Goal: Navigation & Orientation: Find specific page/section

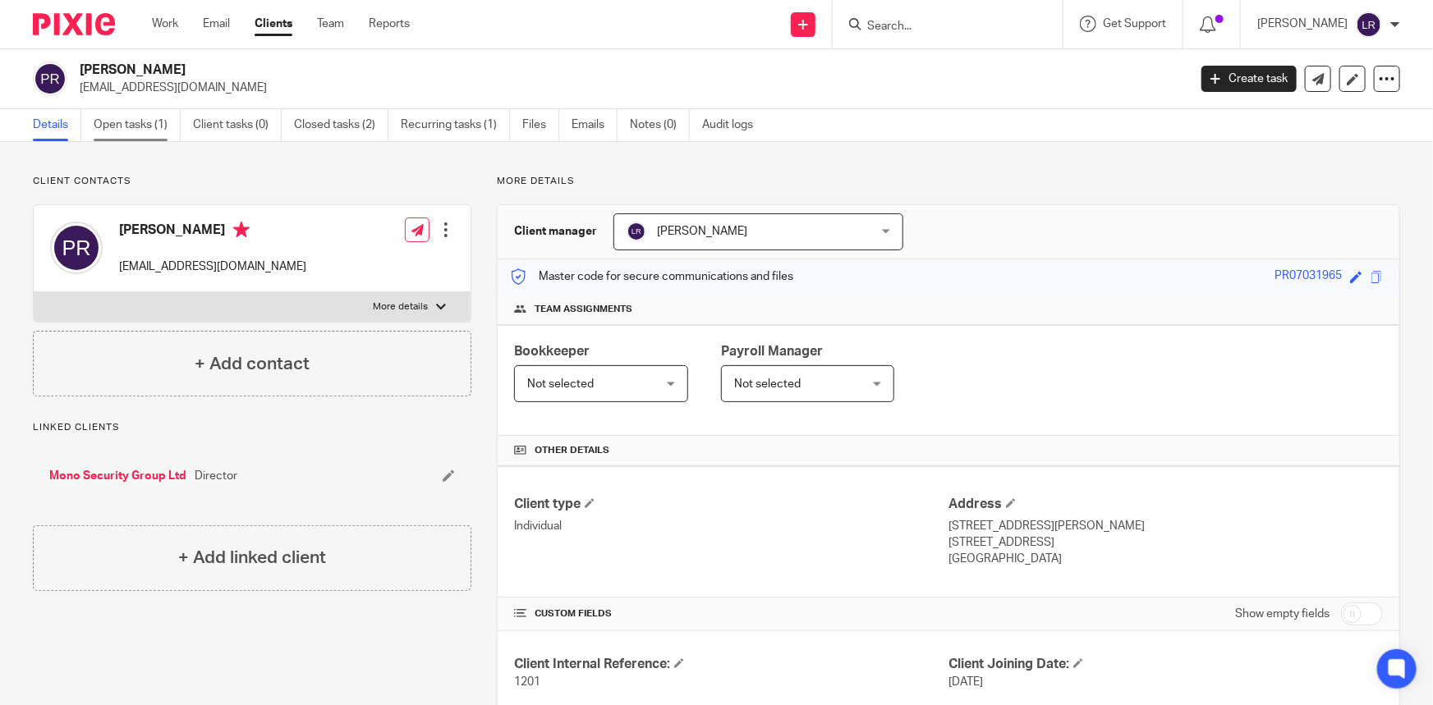
click at [126, 122] on link "Open tasks (1)" at bounding box center [137, 125] width 87 height 32
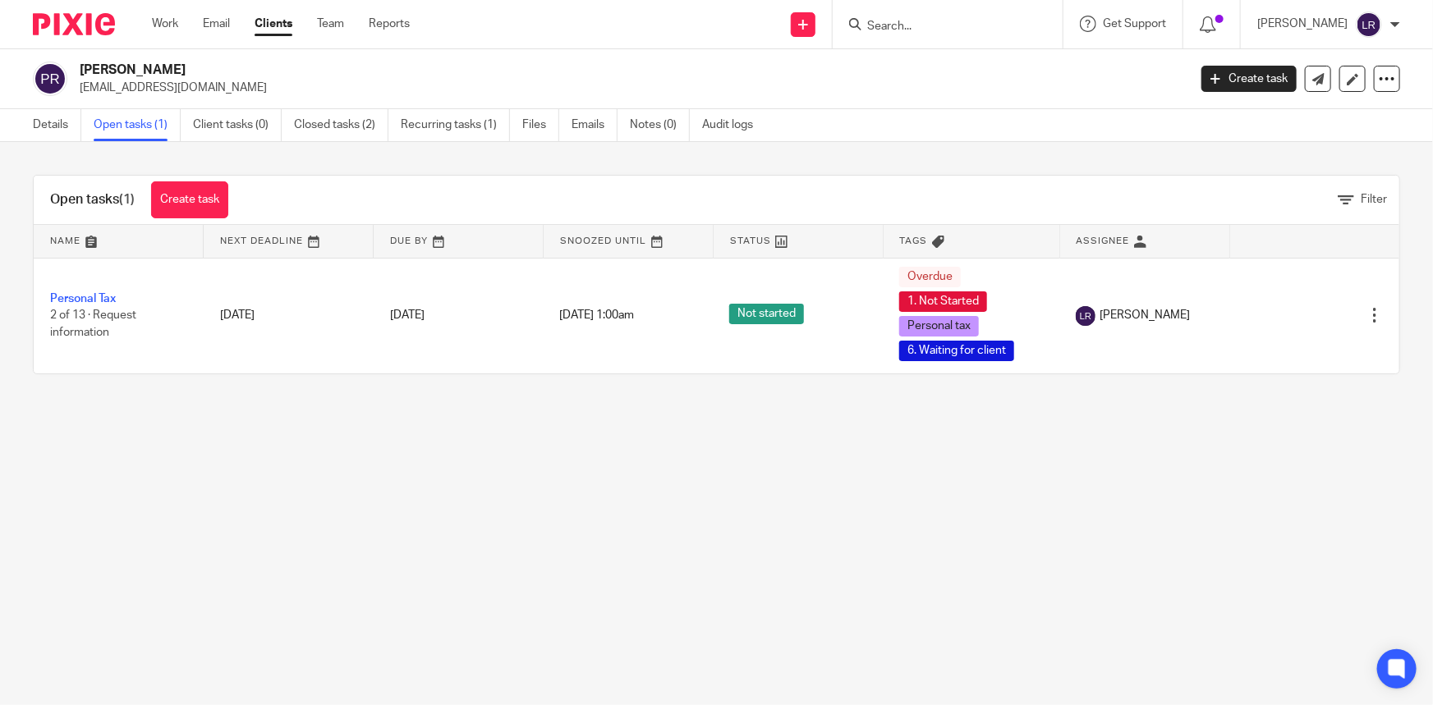
click at [86, 29] on img at bounding box center [74, 24] width 82 height 22
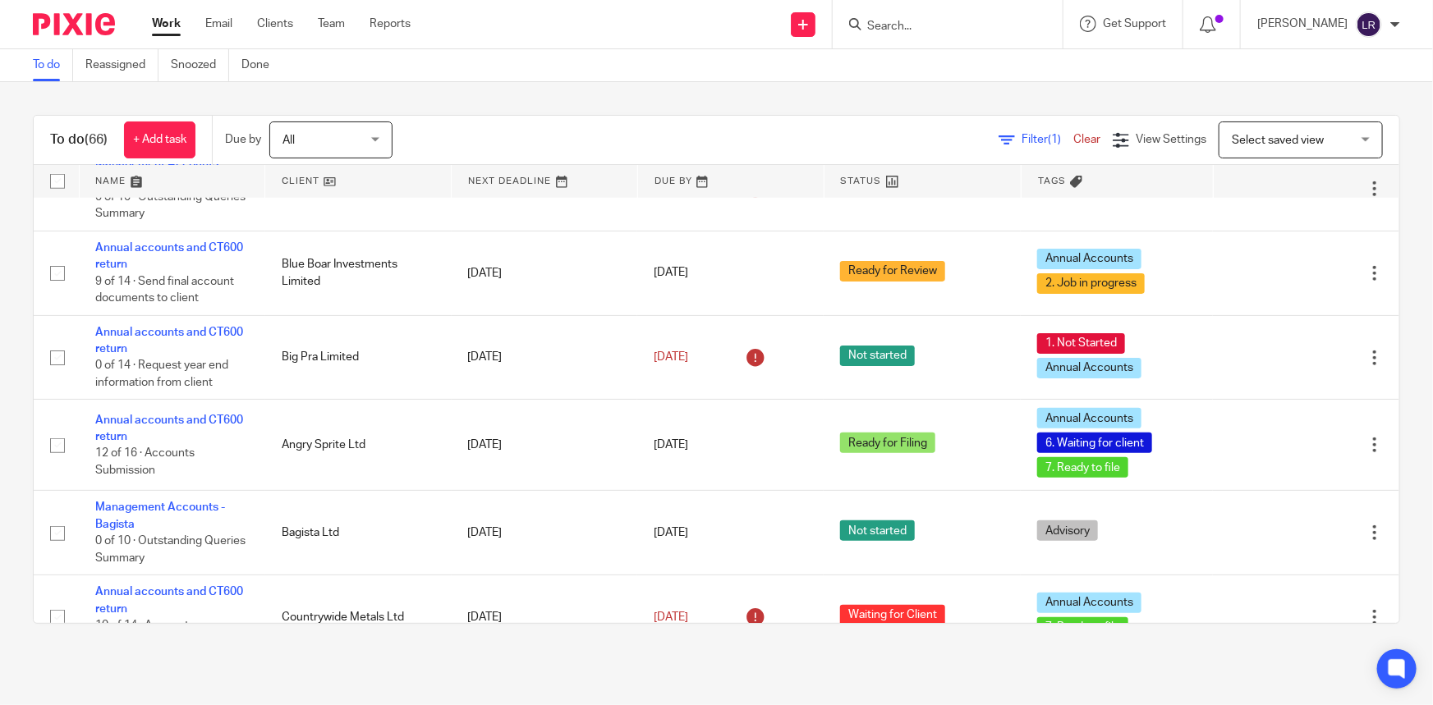
scroll to position [672, 0]
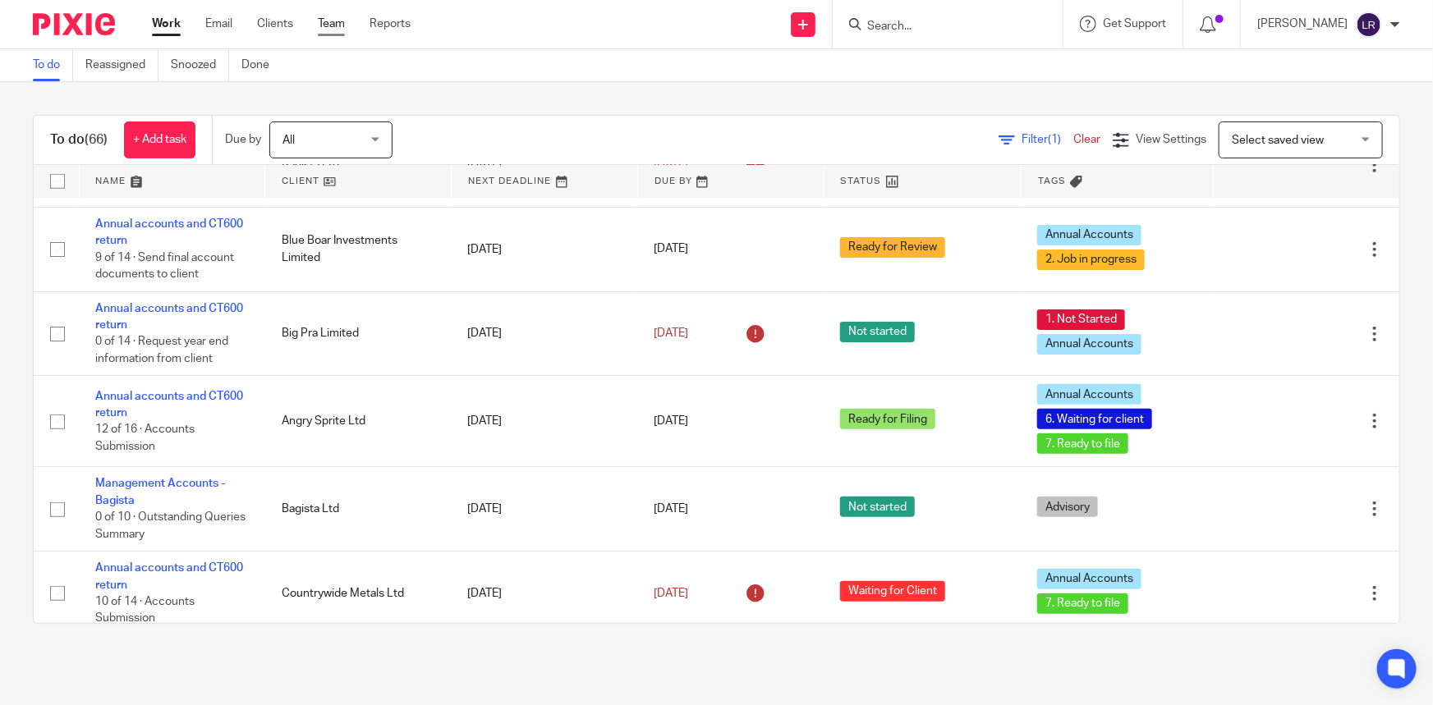
click at [338, 30] on link "Team" at bounding box center [331, 24] width 27 height 16
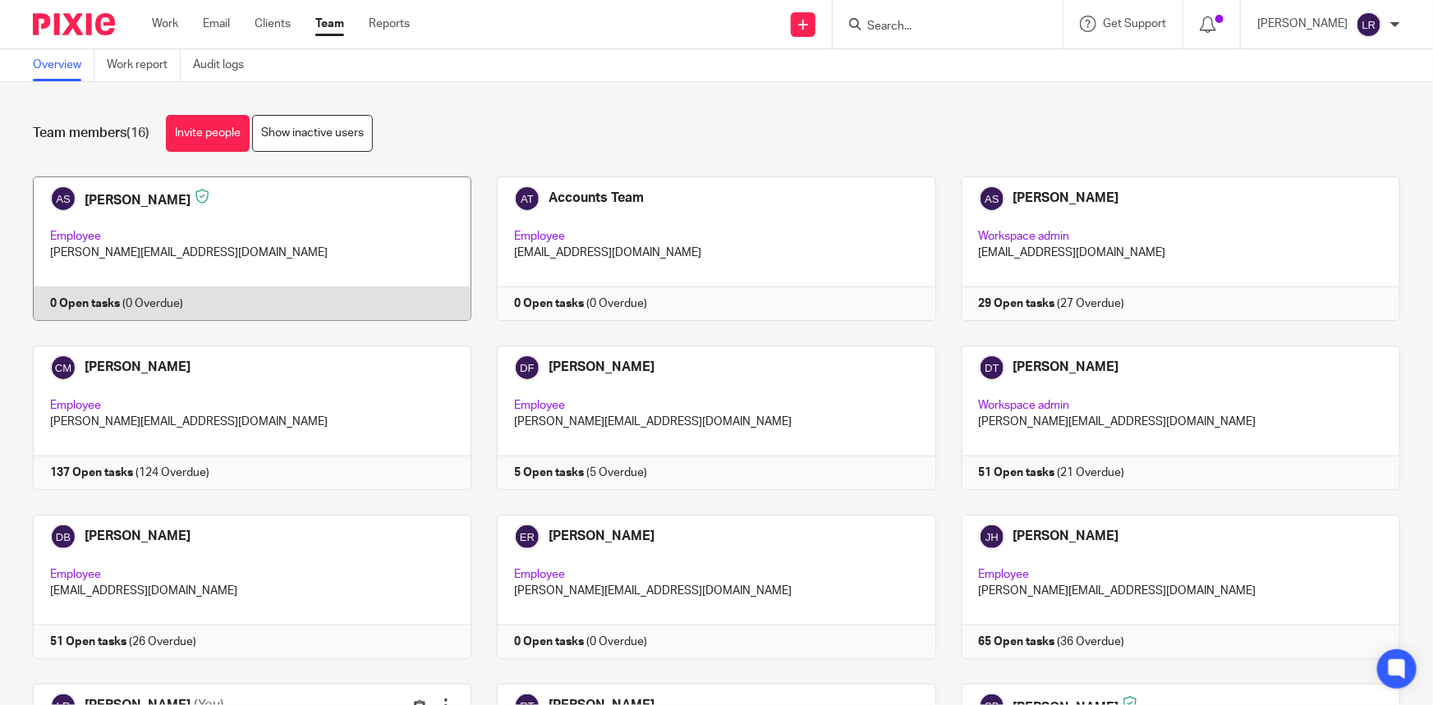
click at [155, 237] on link at bounding box center [239, 249] width 464 height 145
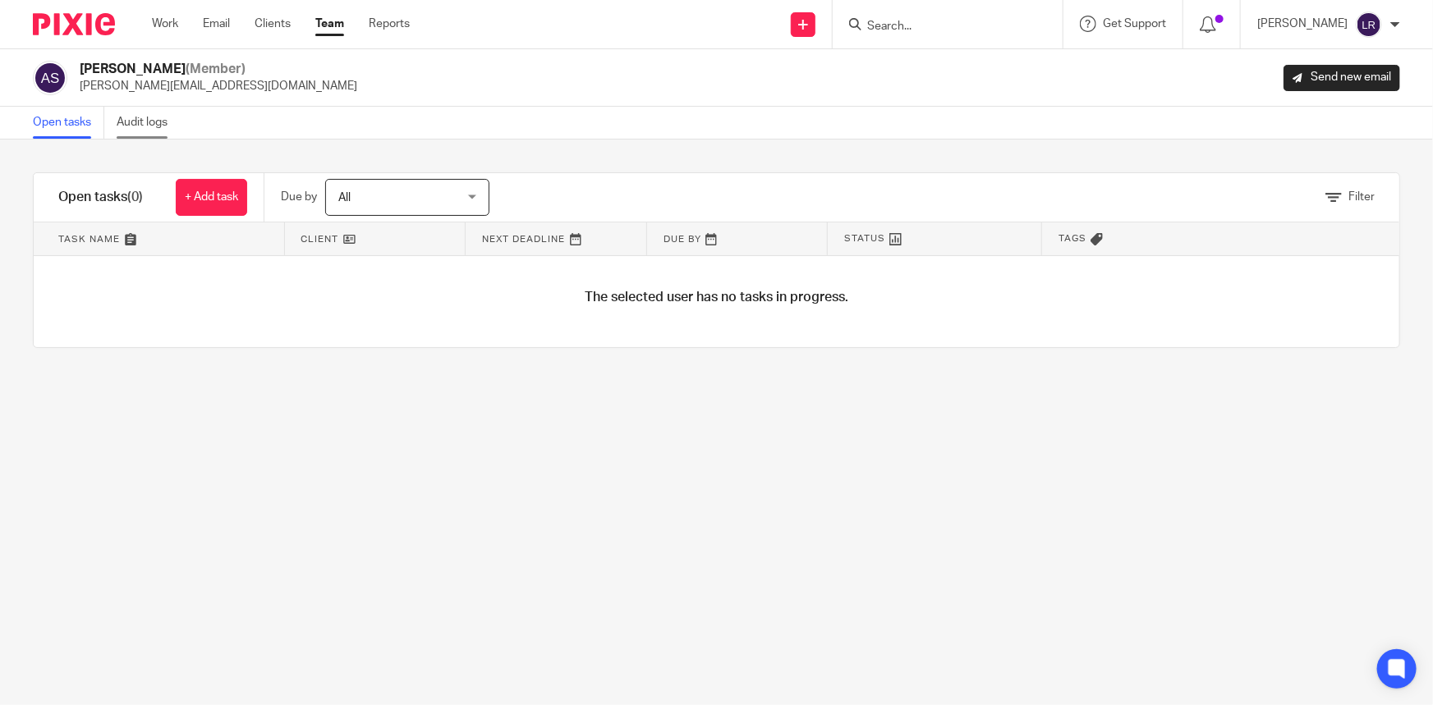
click at [148, 126] on link "Audit logs" at bounding box center [148, 123] width 63 height 32
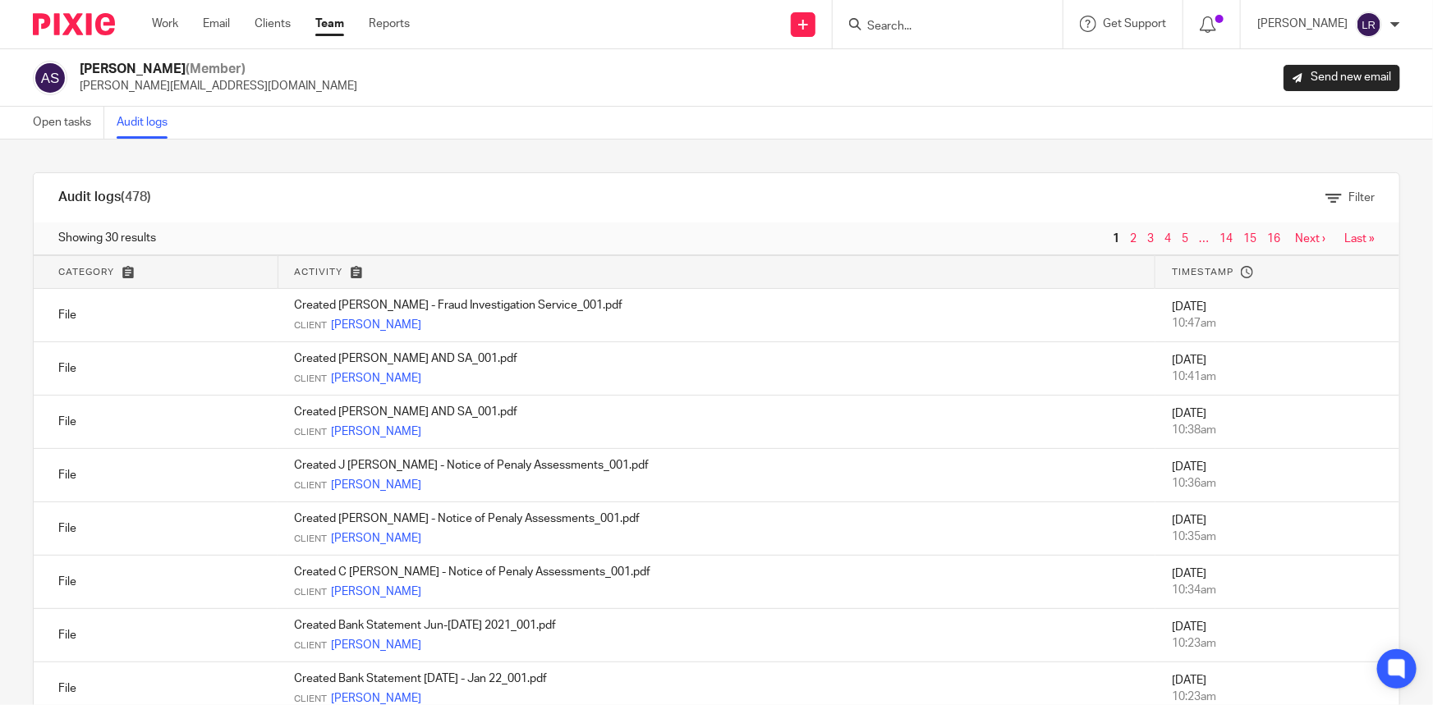
click at [80, 39] on div at bounding box center [67, 24] width 135 height 48
click at [80, 34] on img at bounding box center [74, 24] width 82 height 22
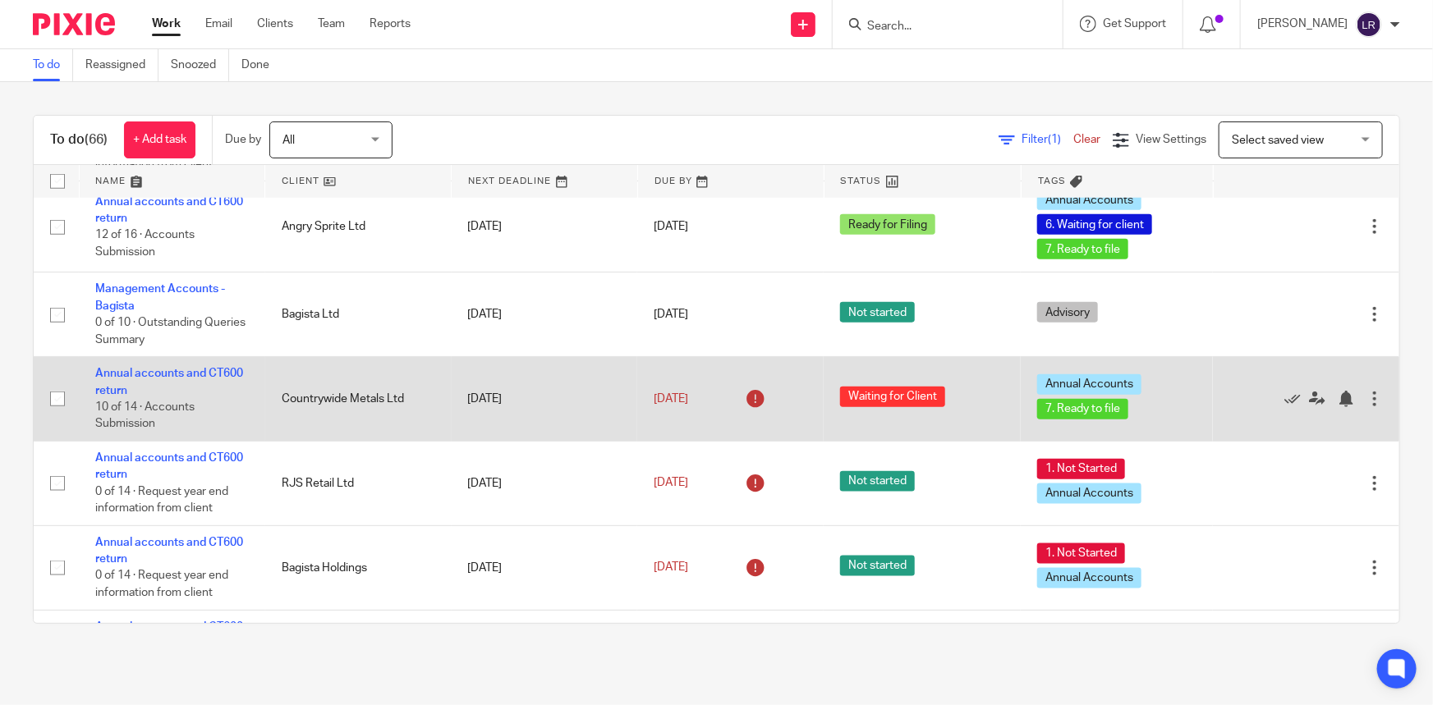
scroll to position [970, 0]
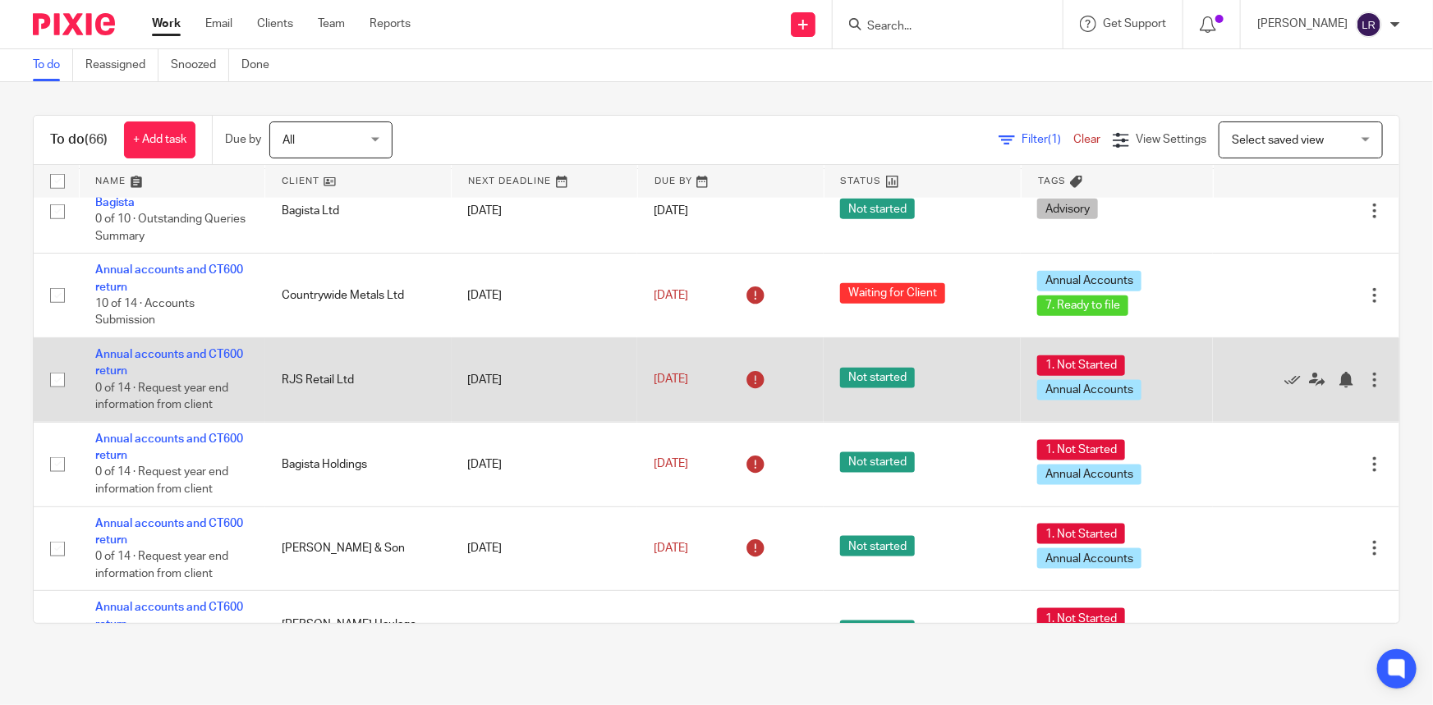
click at [282, 371] on td "RJS Retail Ltd" at bounding box center [358, 380] width 186 height 85
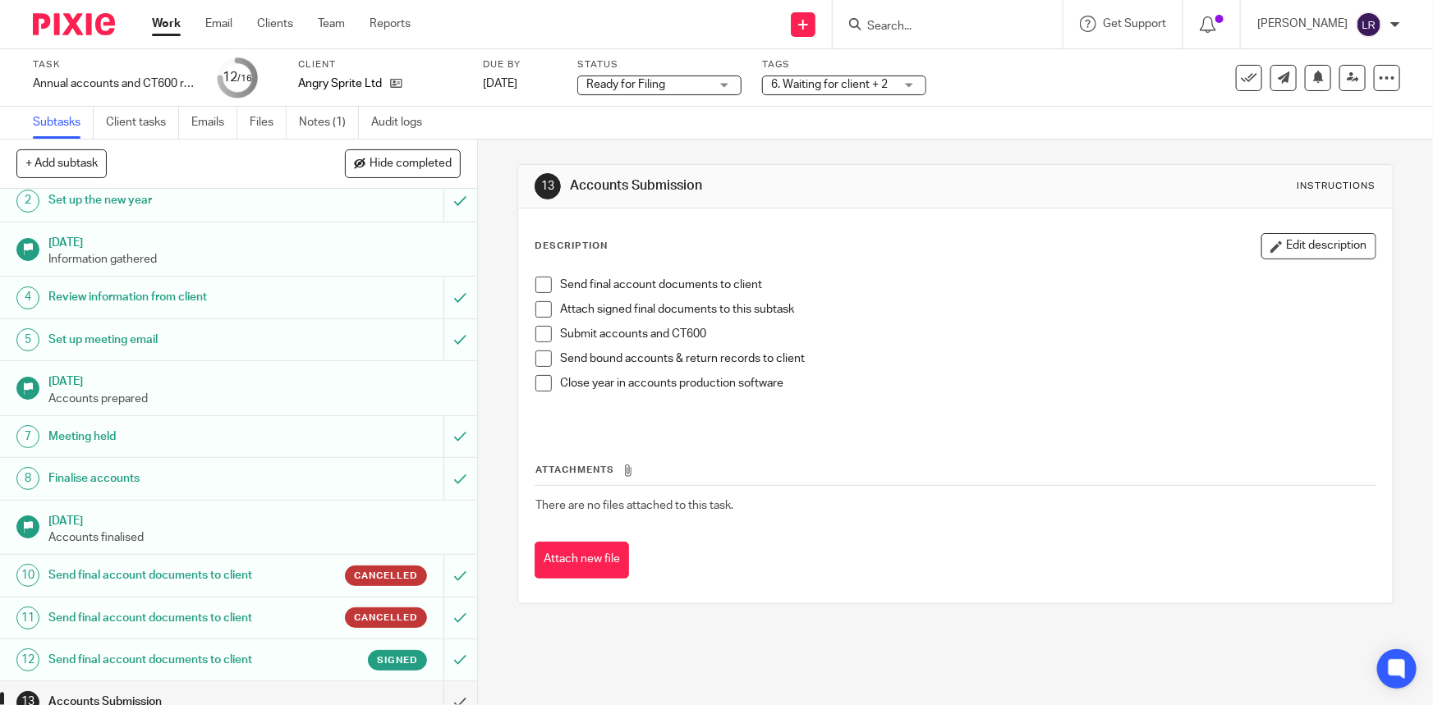
scroll to position [74, 0]
